Goal: Task Accomplishment & Management: Manage account settings

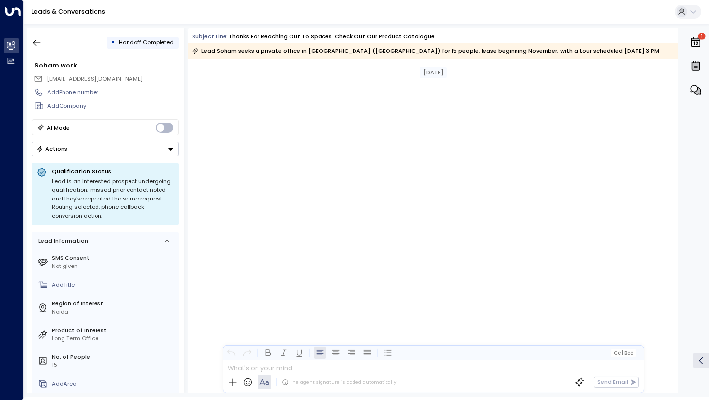
scroll to position [1119, 0]
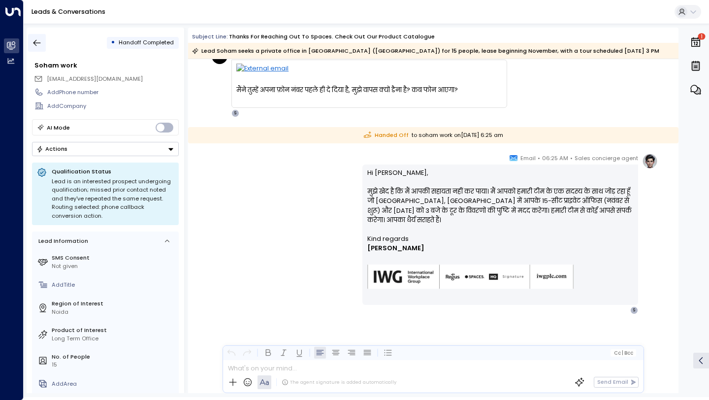
click at [38, 44] on icon "button" at bounding box center [37, 43] width 10 height 10
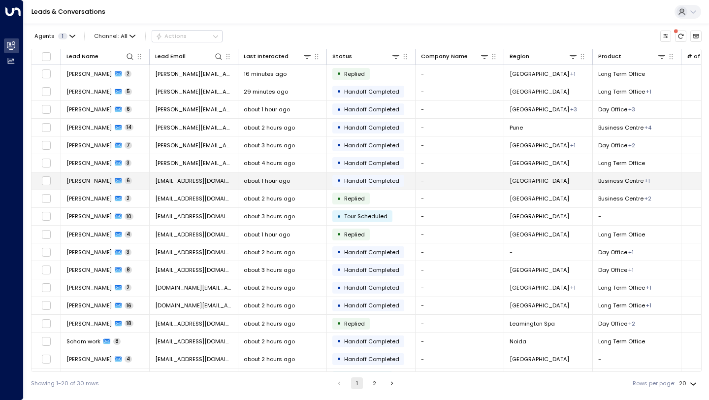
click at [194, 176] on td "[EMAIL_ADDRESS][DOMAIN_NAME]" at bounding box center [194, 180] width 89 height 17
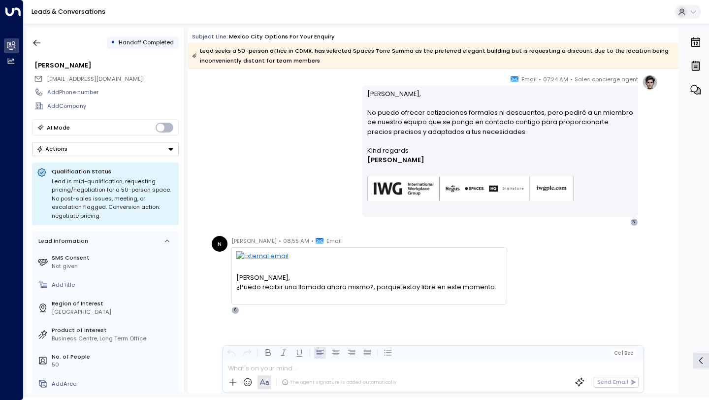
scroll to position [25, 0]
click at [320, 191] on div "Sales concierge agent • 07:24 AM • Email [PERSON_NAME], No puedo ofrecer cotiza…" at bounding box center [433, 150] width 449 height 152
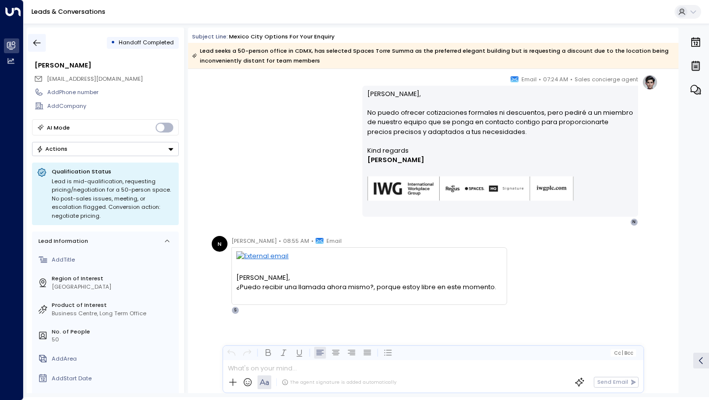
click at [41, 45] on icon "button" at bounding box center [37, 43] width 10 height 10
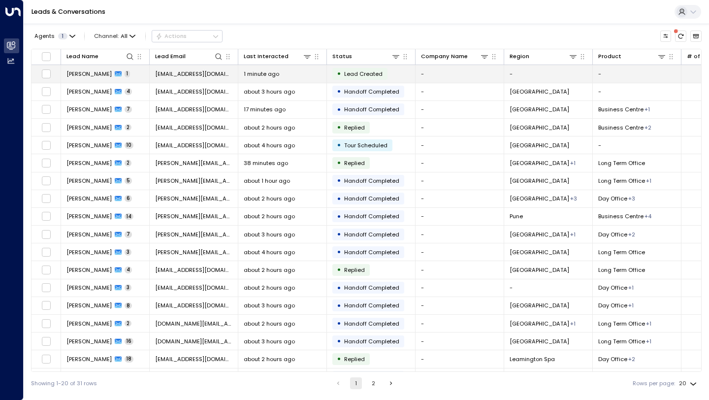
click at [295, 70] on div "1 minute ago" at bounding box center [282, 74] width 77 height 8
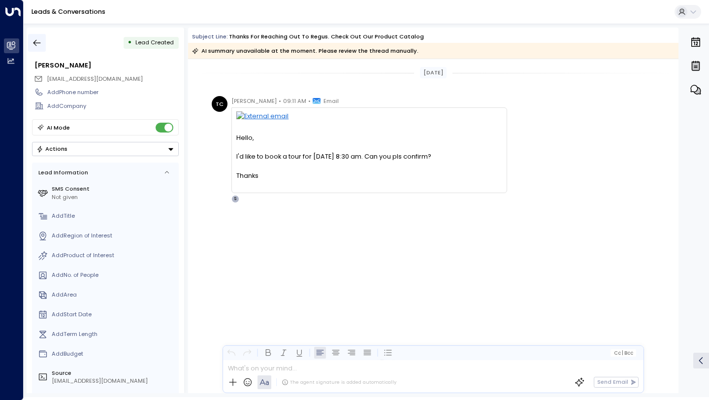
click at [35, 36] on button "button" at bounding box center [37, 43] width 18 height 18
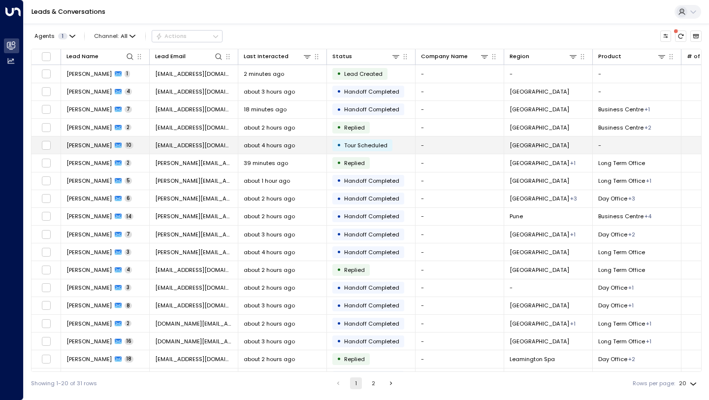
click at [136, 150] on td "Nick 10" at bounding box center [105, 144] width 89 height 17
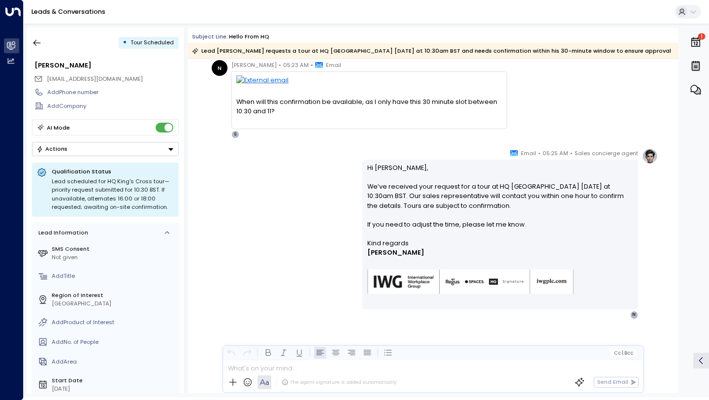
scroll to position [1482, 0]
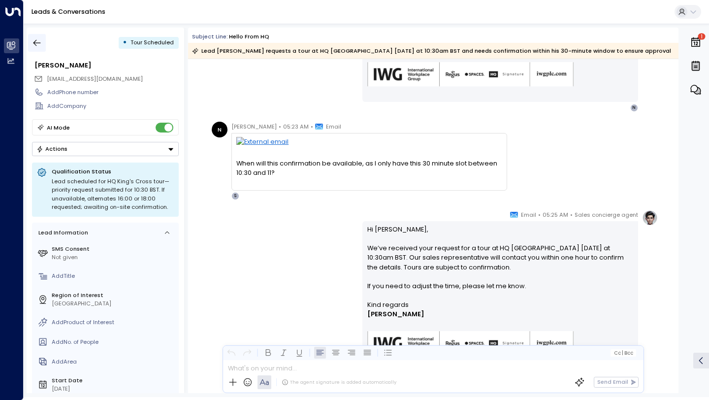
click at [40, 40] on icon "button" at bounding box center [37, 43] width 10 height 10
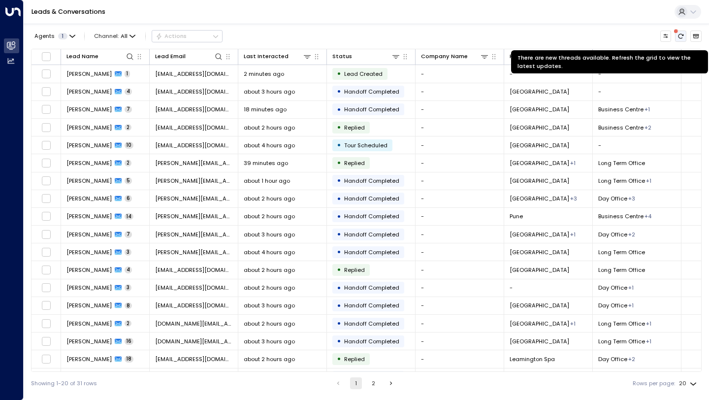
click at [681, 35] on icon "There are new threads available. Refresh the grid to view the latest updates." at bounding box center [681, 36] width 6 height 6
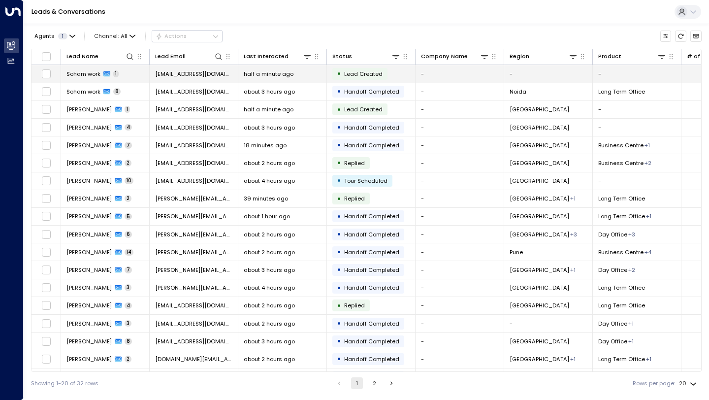
click at [290, 78] on span "half a minute ago" at bounding box center [269, 74] width 50 height 8
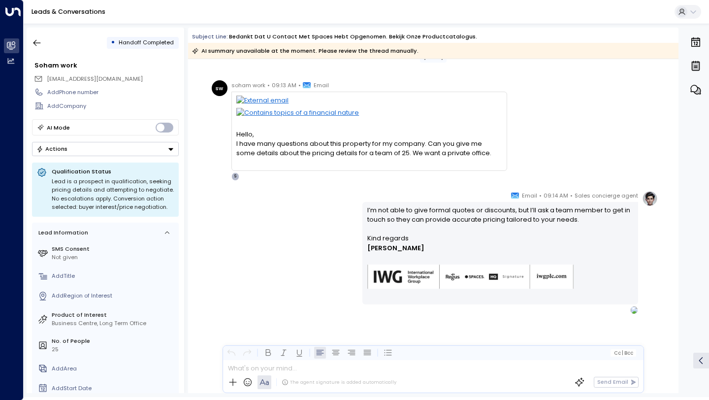
scroll to position [42, 0]
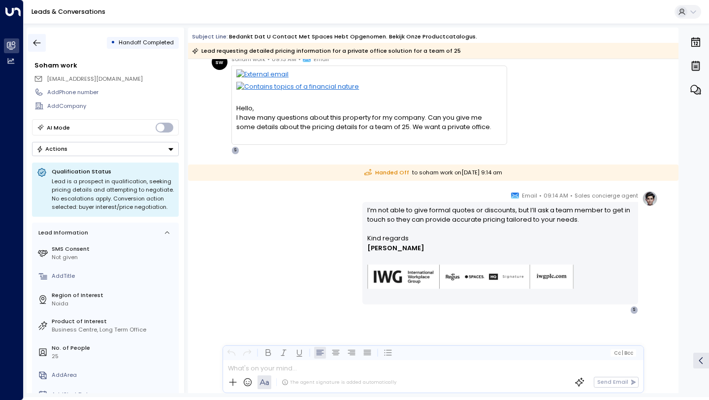
click at [36, 45] on icon "button" at bounding box center [37, 43] width 7 height 6
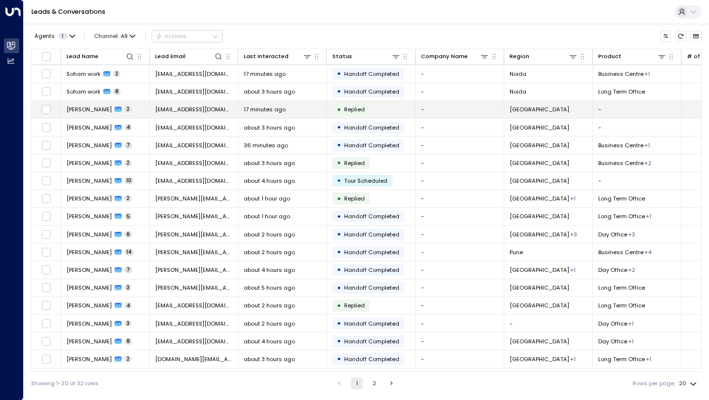
click at [267, 111] on span "17 minutes ago" at bounding box center [265, 109] width 42 height 8
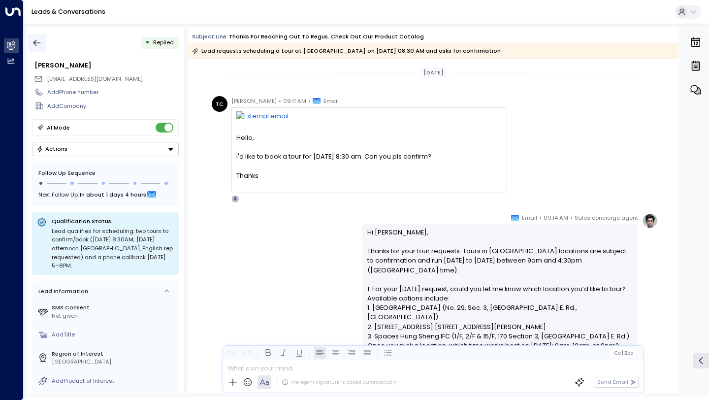
click at [34, 47] on icon "button" at bounding box center [37, 43] width 10 height 10
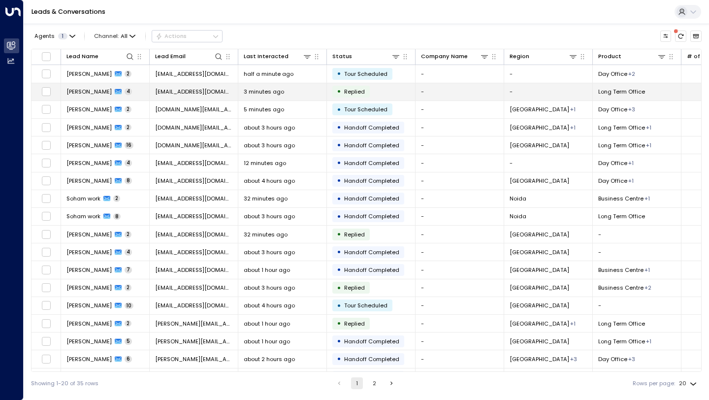
click at [187, 92] on span "[EMAIL_ADDRESS][DOMAIN_NAME]" at bounding box center [193, 92] width 77 height 8
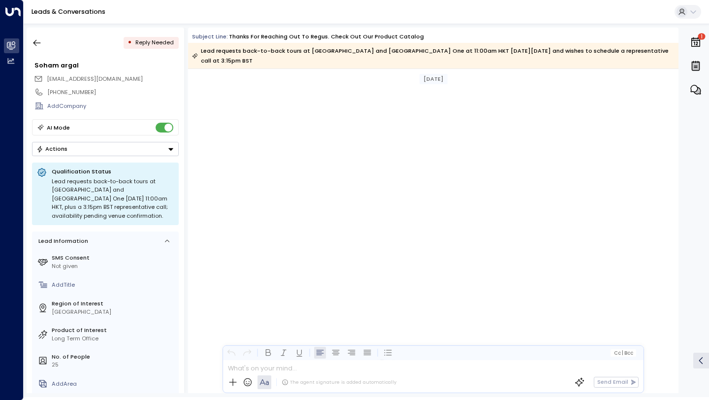
scroll to position [2074, 0]
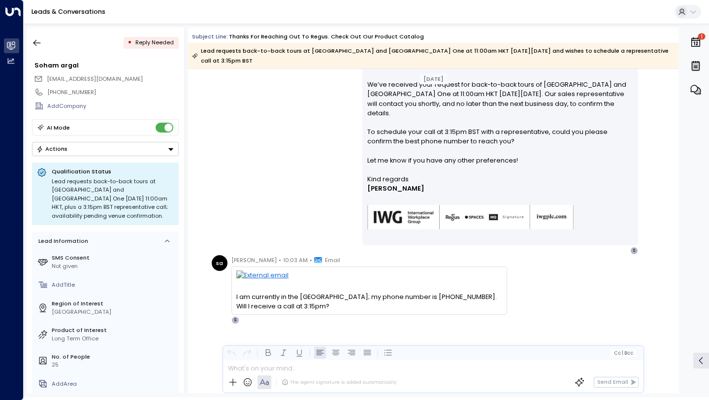
click at [247, 192] on div "Sales concierge agent • 10:00 AM • Email Hi Soham, We’ve received your request …" at bounding box center [433, 150] width 449 height 208
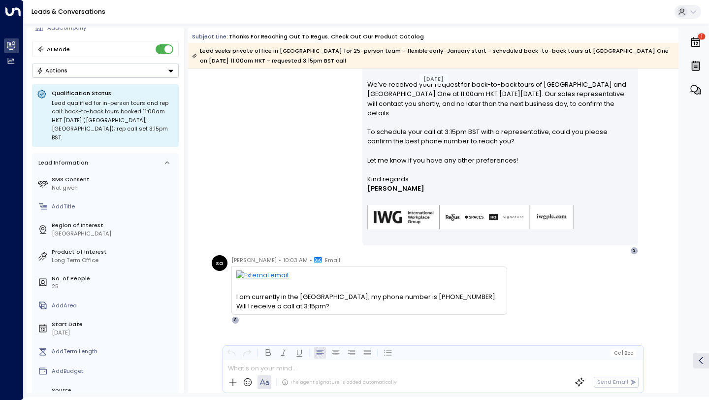
scroll to position [2083, 0]
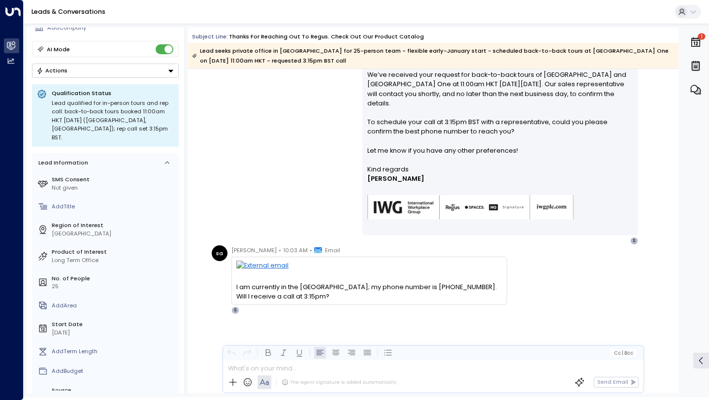
click at [122, 123] on div "Lead qualified for in-person tours and rep call: back-to-back tours booked 11:0…" at bounding box center [113, 120] width 122 height 43
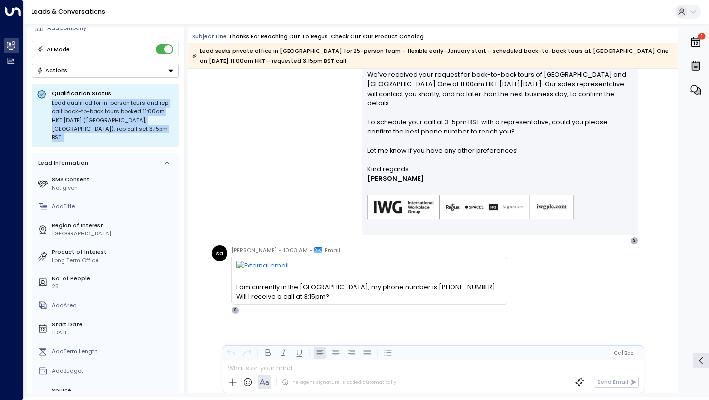
click at [122, 123] on div "Lead qualified for in-person tours and rep call: back-to-back tours booked 11:0…" at bounding box center [113, 120] width 122 height 43
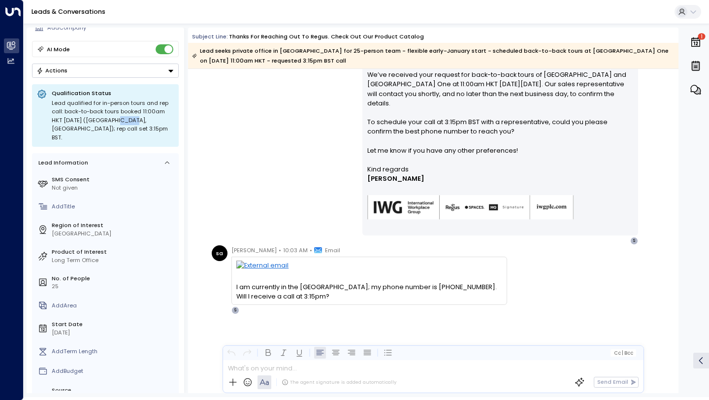
click at [122, 123] on div "Lead qualified for in-person tours and rep call: back-to-back tours booked 11:0…" at bounding box center [113, 120] width 122 height 43
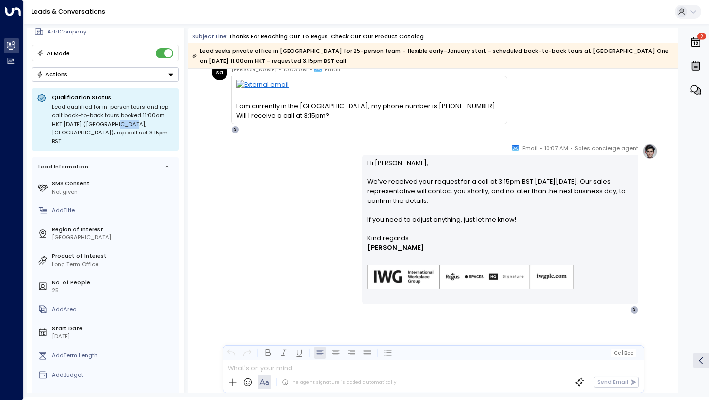
scroll to position [0, 0]
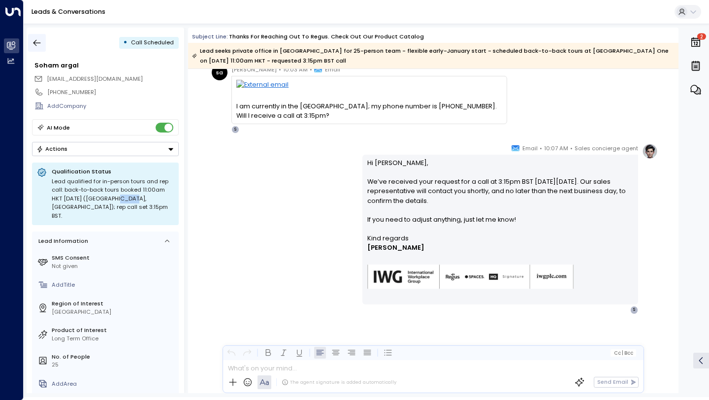
click at [30, 42] on button "button" at bounding box center [37, 43] width 18 height 18
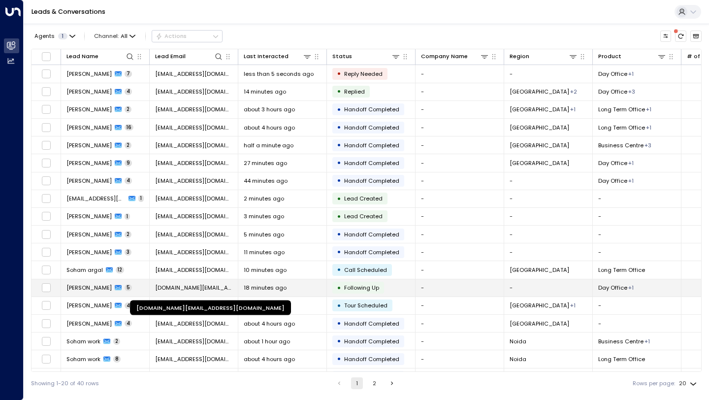
click at [201, 288] on span "[DOMAIN_NAME][EMAIL_ADDRESS][DOMAIN_NAME]" at bounding box center [193, 288] width 77 height 8
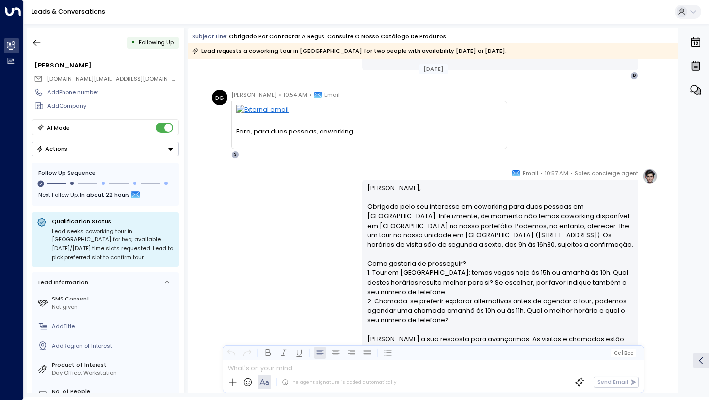
scroll to position [290, 0]
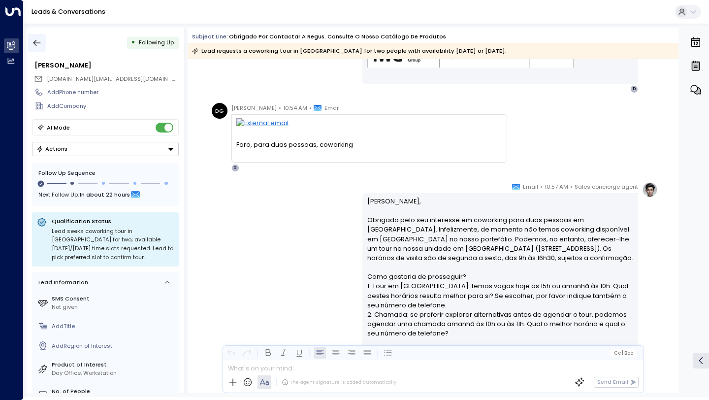
click at [34, 38] on icon "button" at bounding box center [37, 43] width 10 height 10
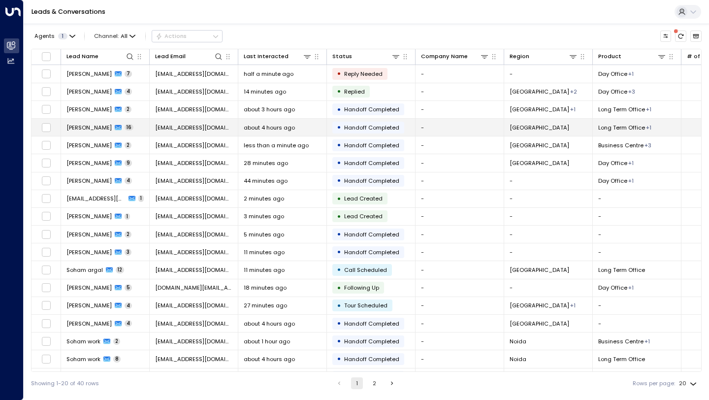
scroll to position [0, 0]
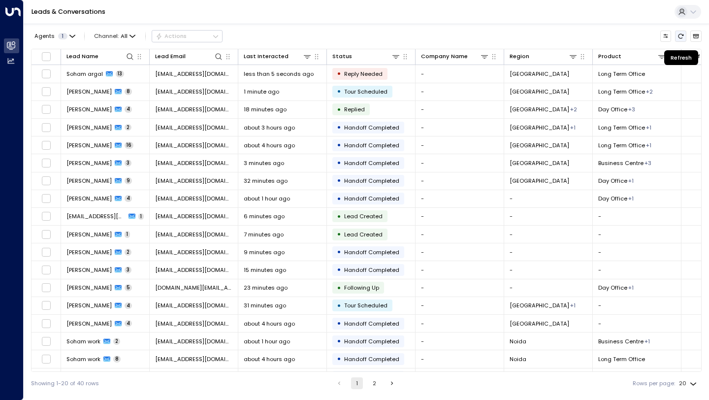
click at [681, 37] on icon "Refresh" at bounding box center [681, 36] width 6 height 6
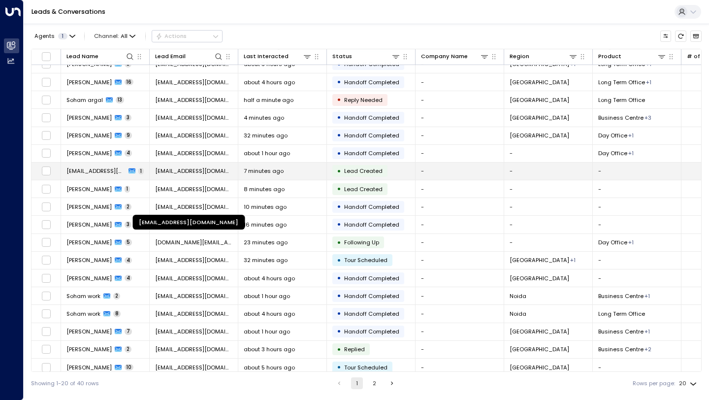
scroll to position [53, 0]
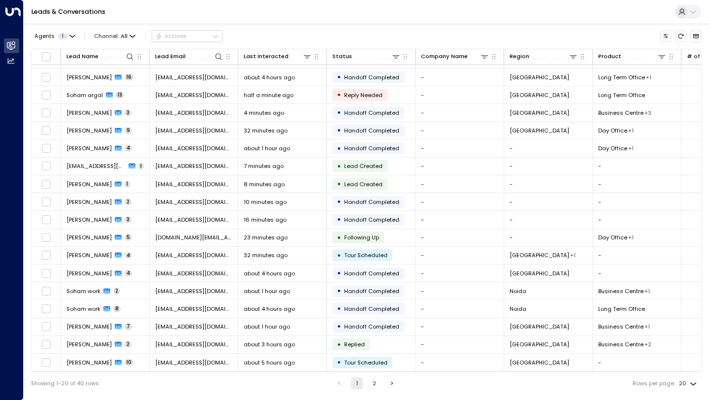
click at [371, 383] on button "2" at bounding box center [375, 383] width 12 height 12
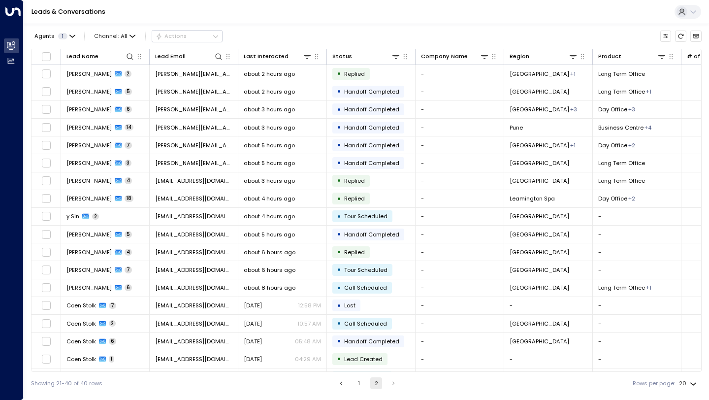
click at [359, 378] on button "1" at bounding box center [359, 383] width 12 height 12
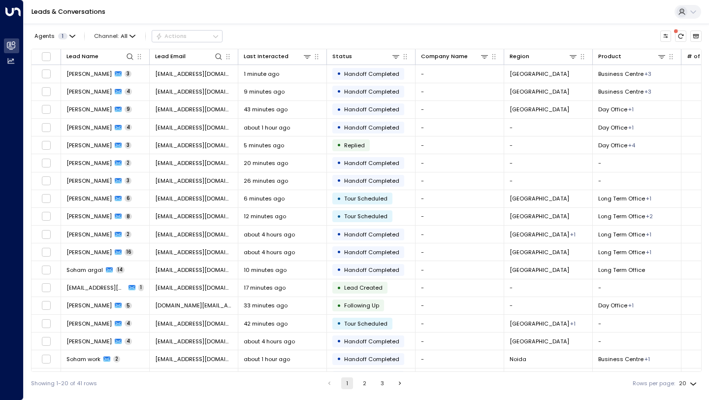
click at [686, 387] on body "Overview Leads & Conversations Leads & Conversations Analytics Analytics Leads …" at bounding box center [354, 197] width 709 height 395
click at [691, 380] on li "100" at bounding box center [688, 380] width 26 height 15
type input "***"
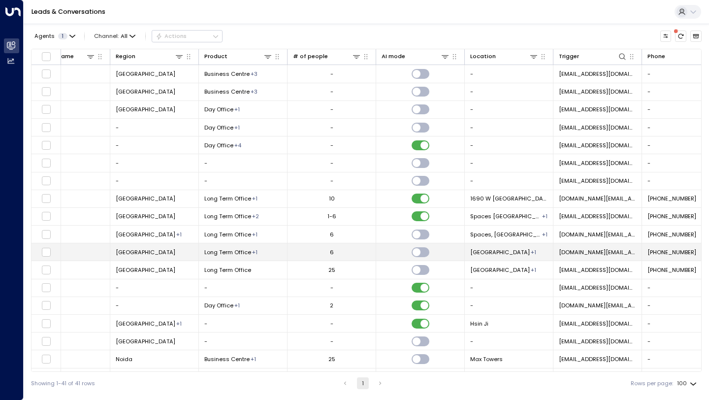
scroll to position [0, 428]
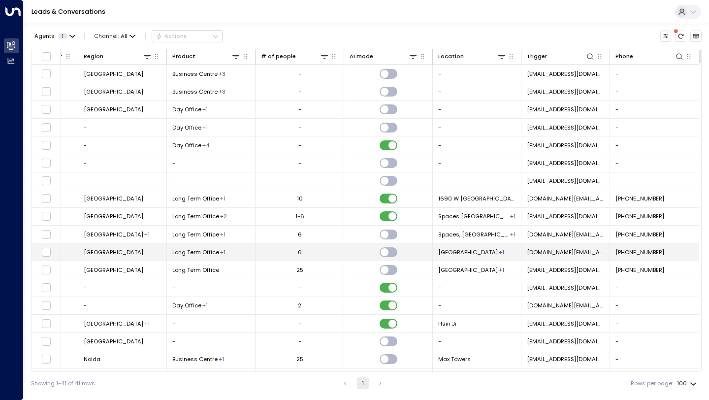
click at [293, 247] on td "6" at bounding box center [300, 251] width 89 height 17
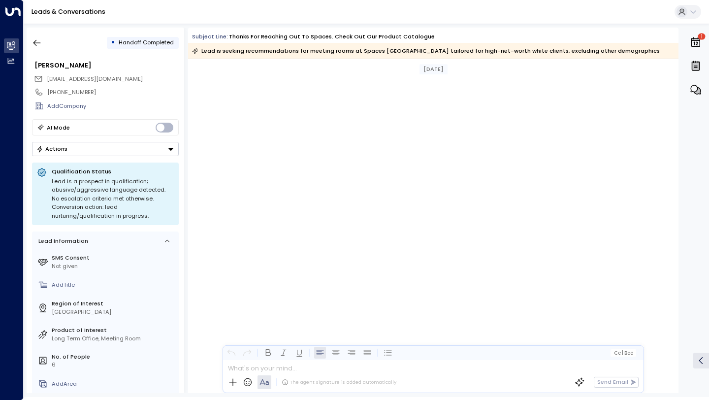
scroll to position [854, 0]
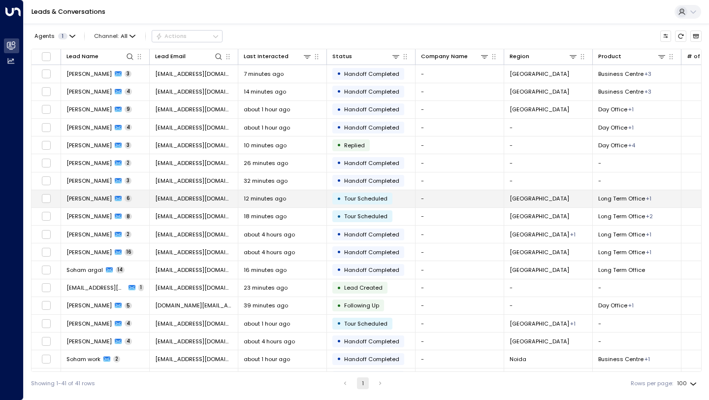
click at [456, 203] on td "-" at bounding box center [460, 198] width 89 height 17
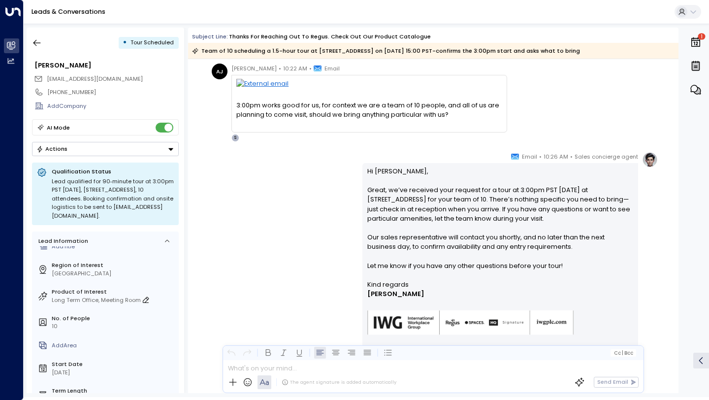
scroll to position [87, 0]
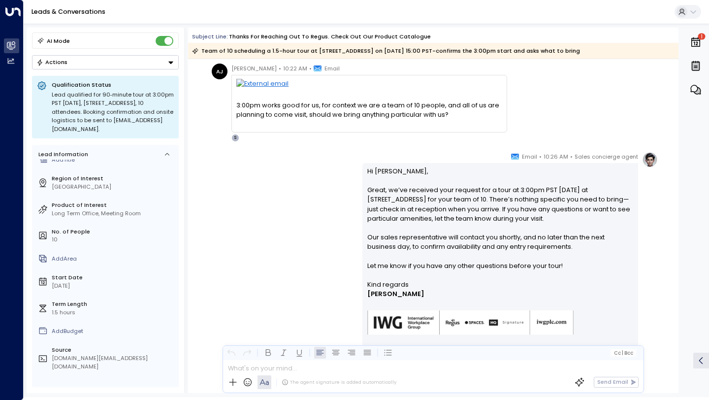
click at [108, 55] on button "Actions" at bounding box center [105, 62] width 147 height 14
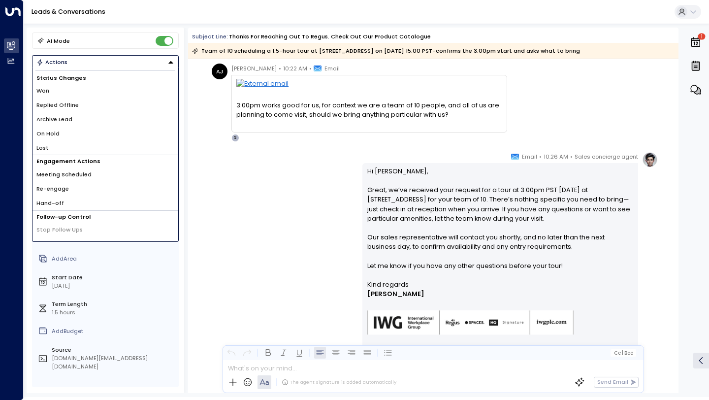
scroll to position [10, 0]
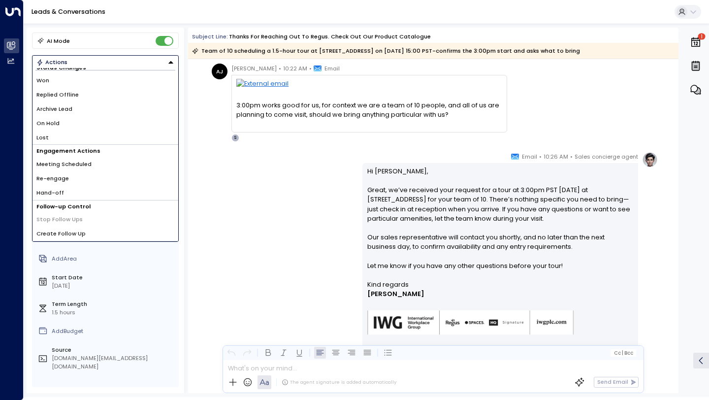
click at [135, 59] on button "Actions" at bounding box center [105, 62] width 147 height 14
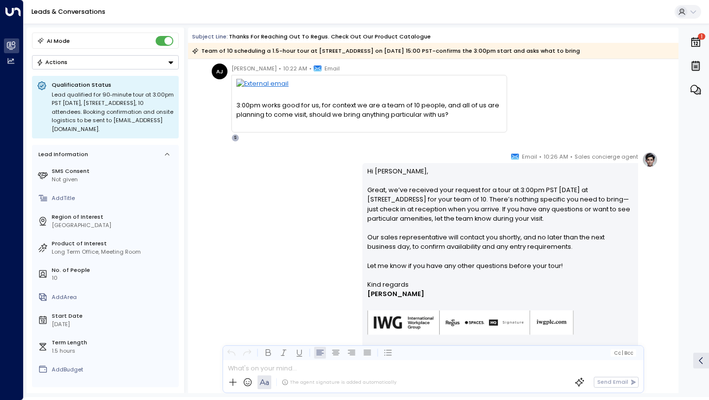
scroll to position [0, 0]
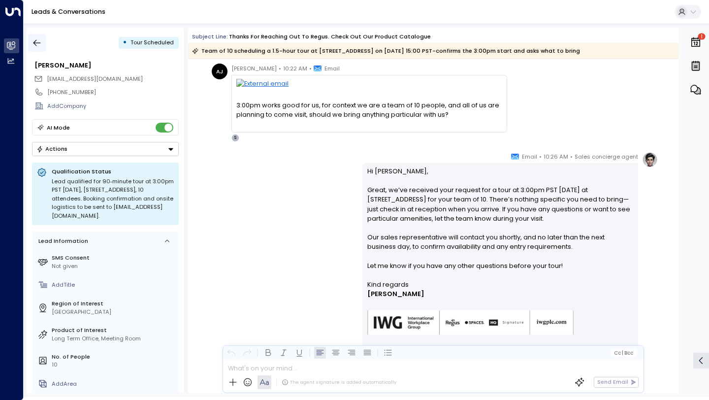
click at [43, 44] on button "button" at bounding box center [37, 43] width 18 height 18
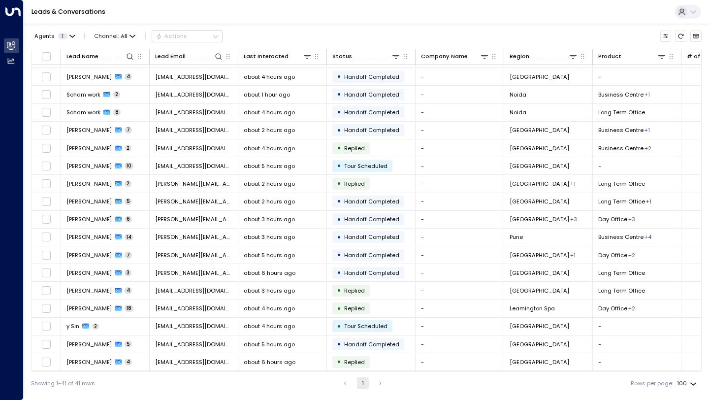
scroll to position [264, 0]
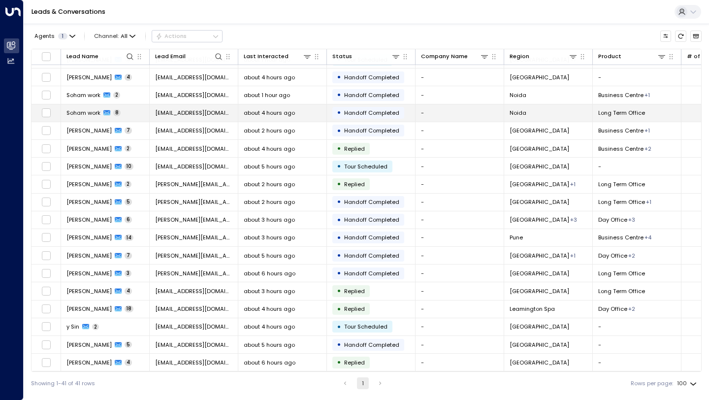
click at [135, 114] on td "Soham work 8" at bounding box center [105, 112] width 89 height 17
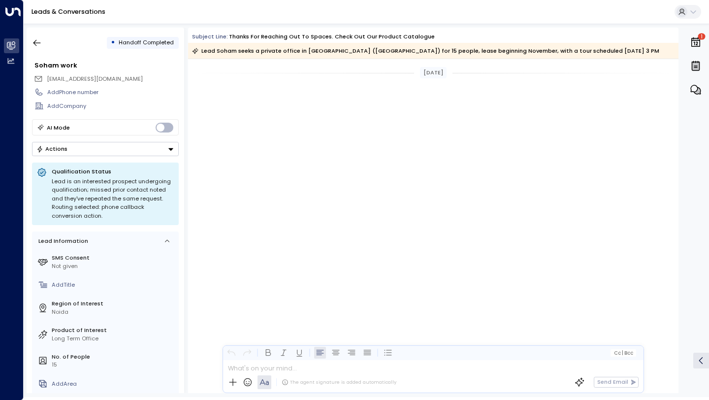
scroll to position [1133, 0]
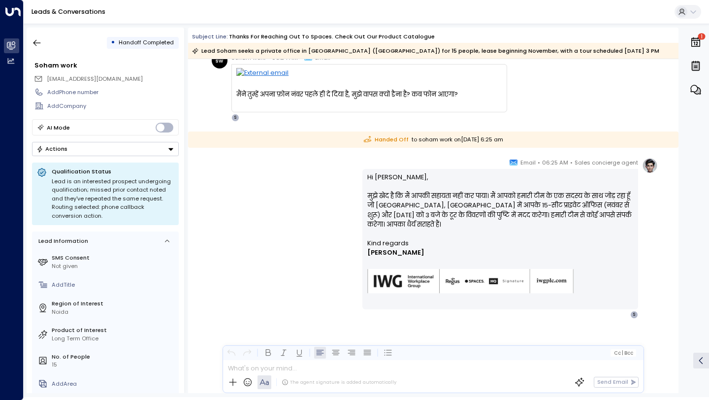
click at [165, 145] on button "Actions" at bounding box center [105, 149] width 147 height 14
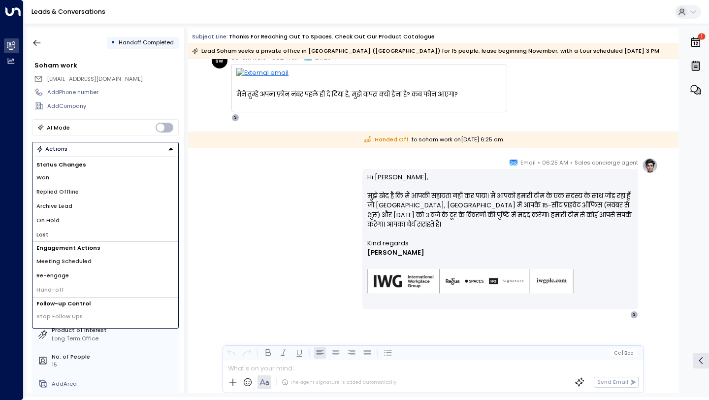
click at [238, 174] on div "Sales concierge agent • 06:25 AM • Email Hi Soham, मुझे खेद है कि मैं आपकी सहाय…" at bounding box center [433, 238] width 449 height 161
